Goal: Information Seeking & Learning: Learn about a topic

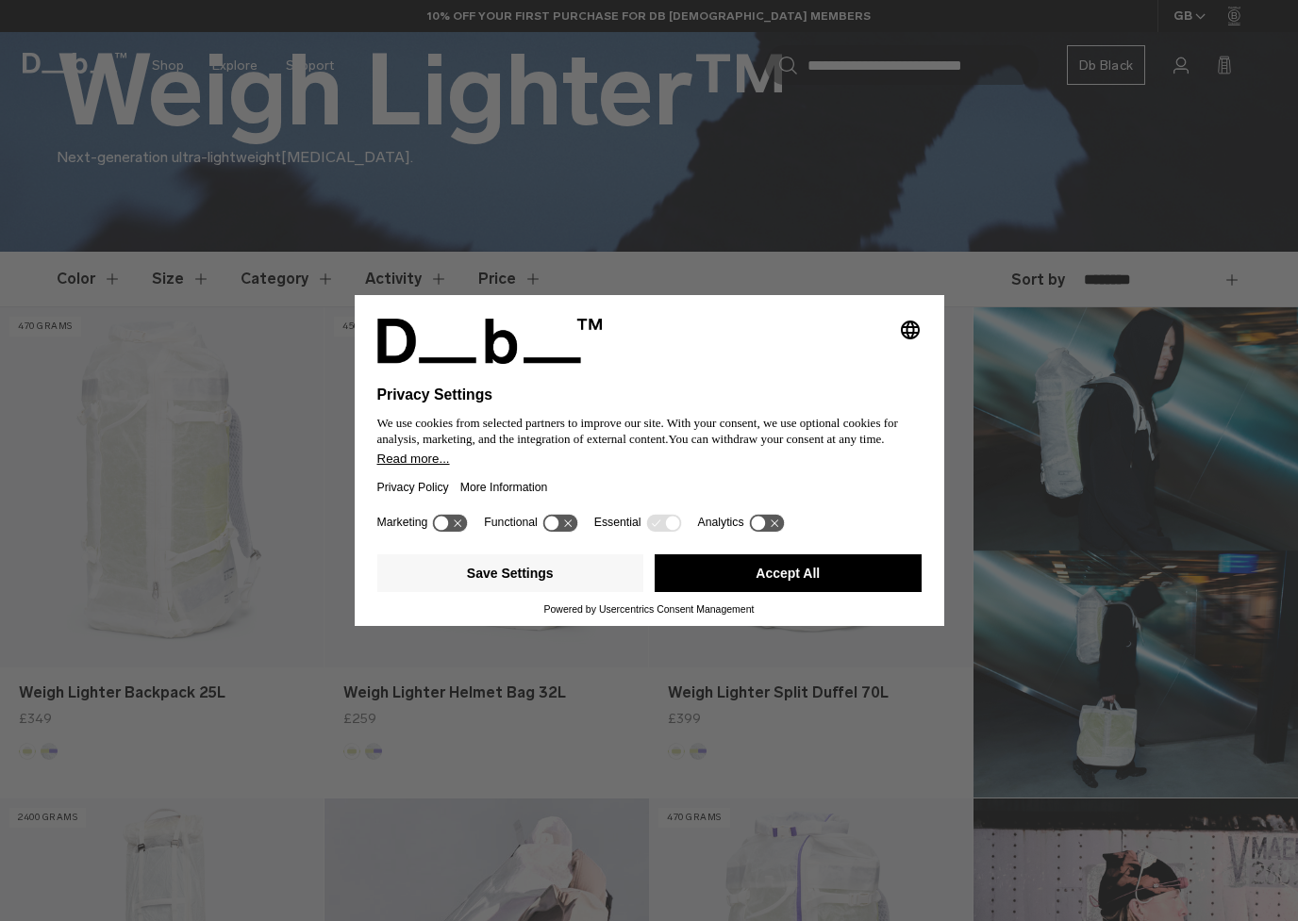
click at [764, 570] on button "Accept All" at bounding box center [787, 574] width 267 height 38
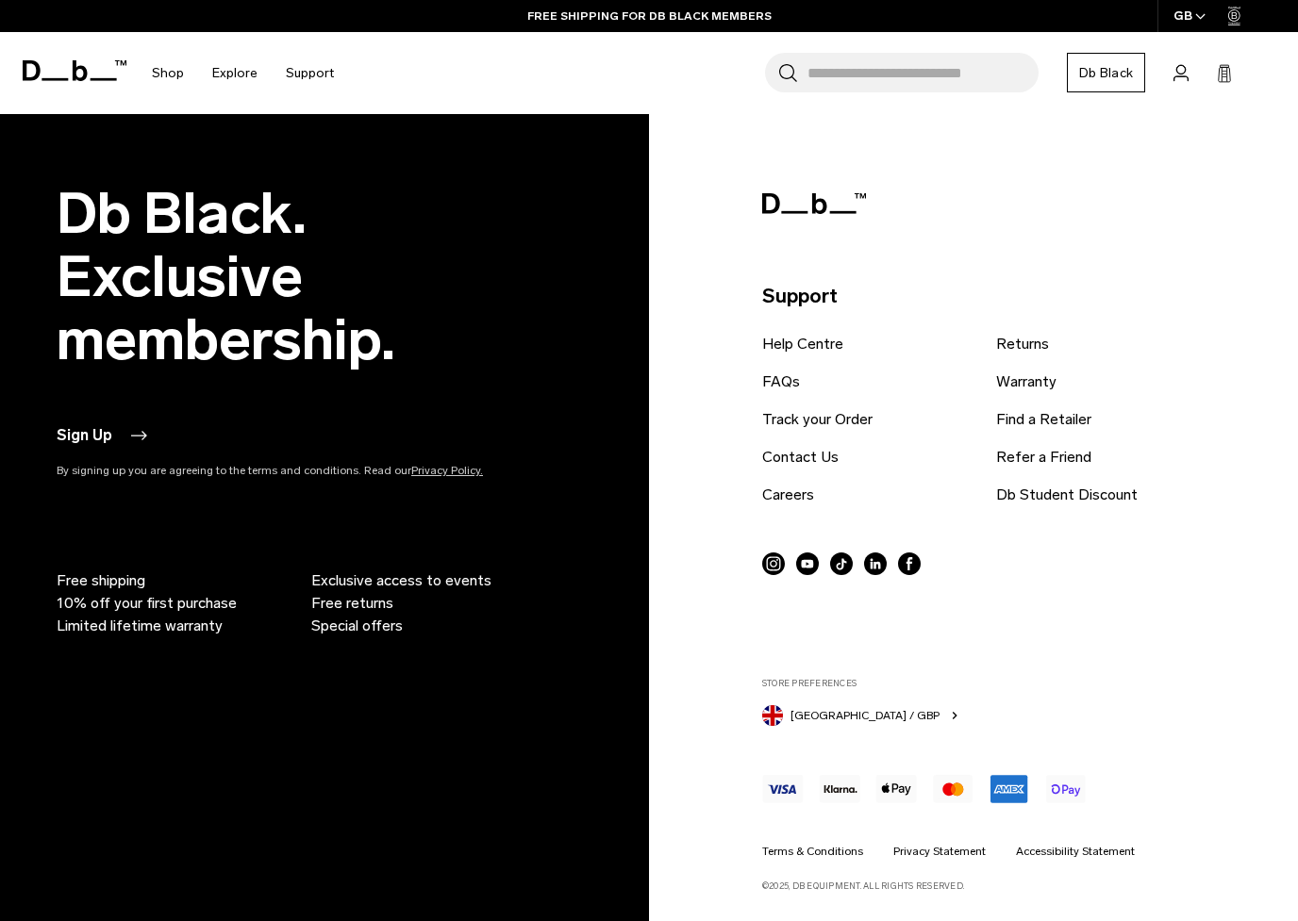
scroll to position [2598, 0]
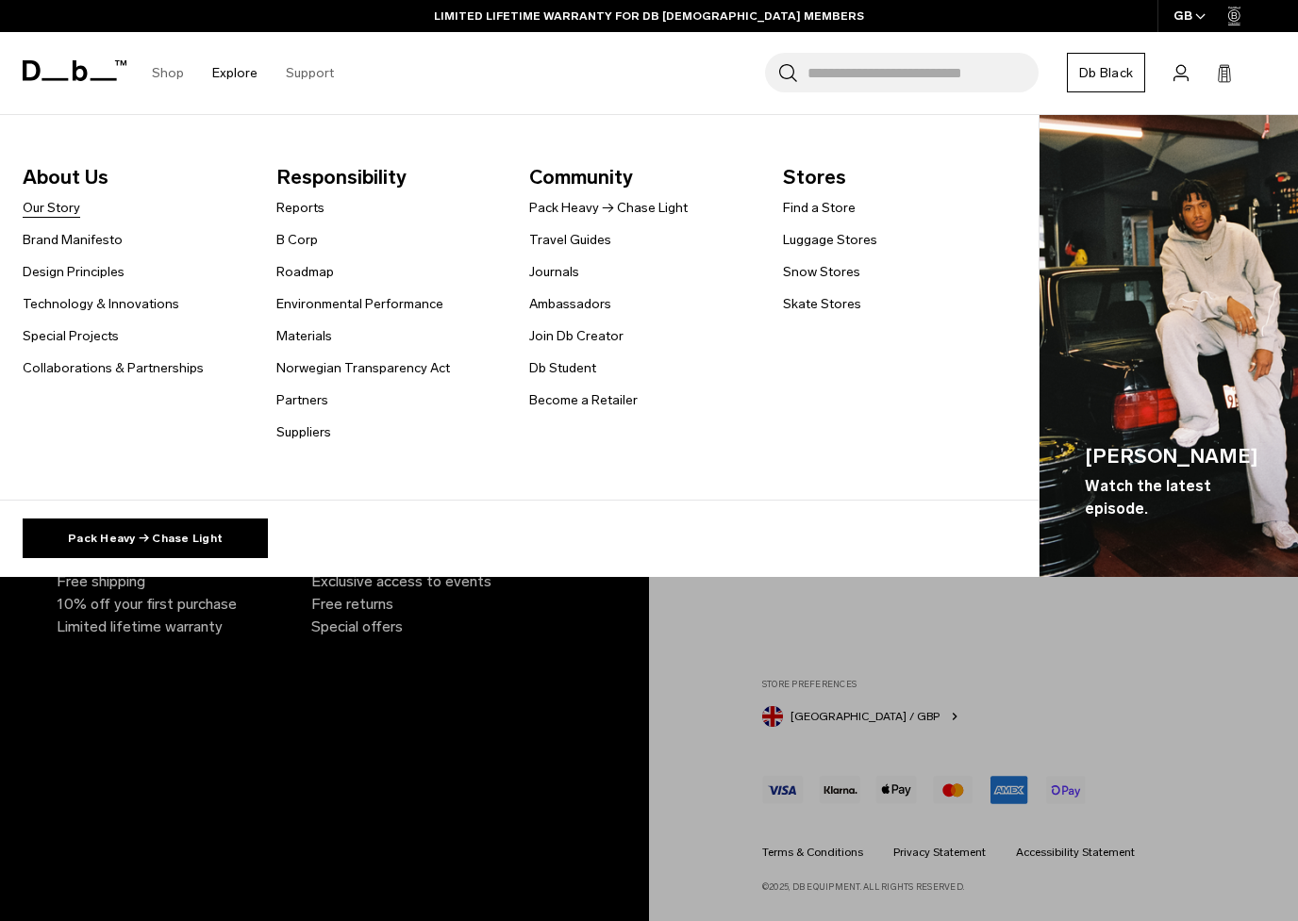
click at [72, 204] on link "Our Story" at bounding box center [52, 208] width 58 height 20
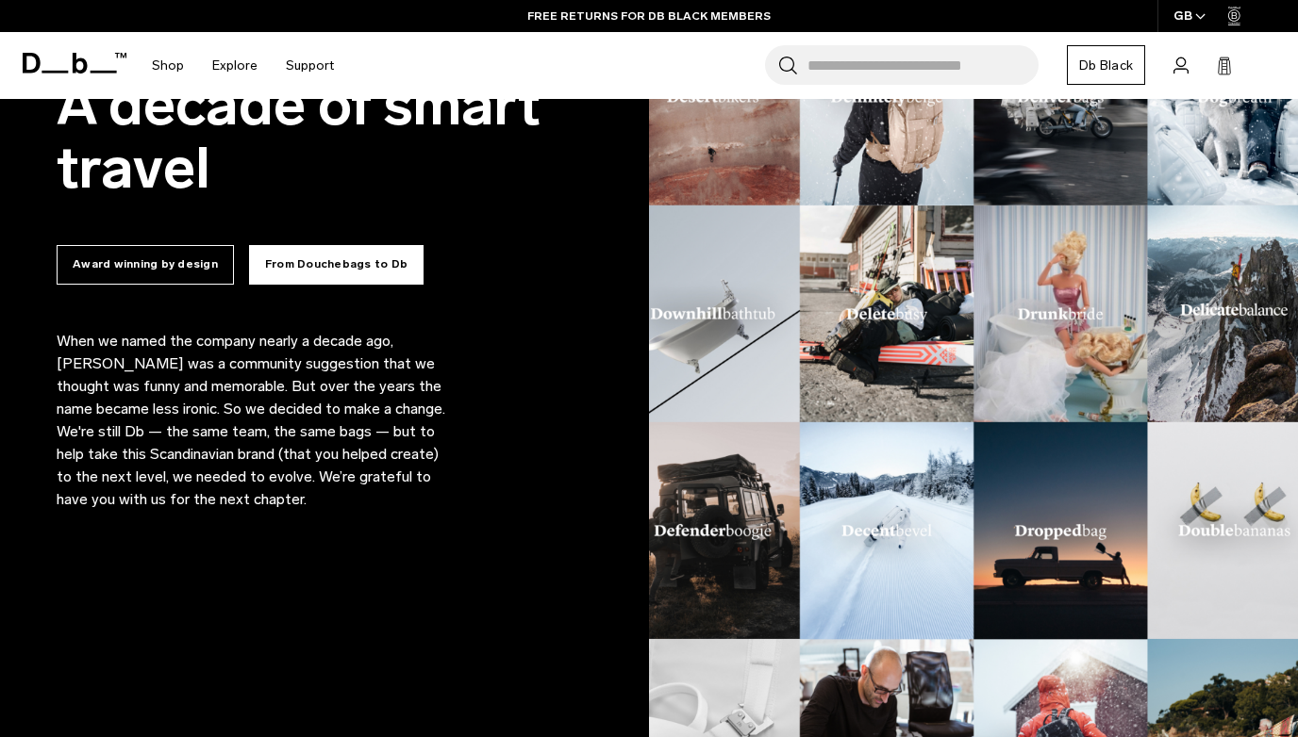
scroll to position [1101, 0]
